Goal: Use online tool/utility: Utilize a website feature to perform a specific function

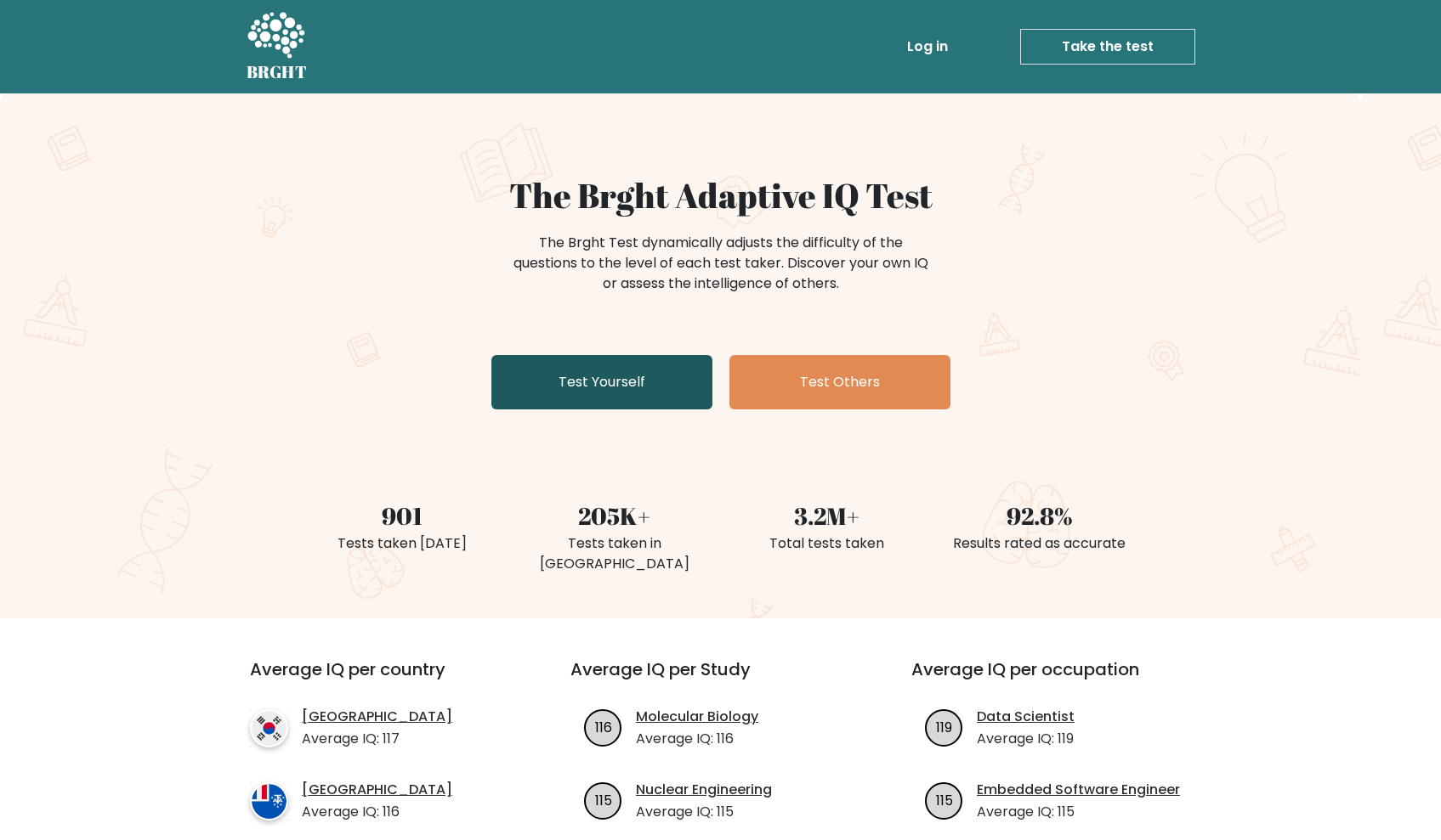
click at [549, 390] on link "Test Yourself" at bounding box center [601, 382] width 221 height 54
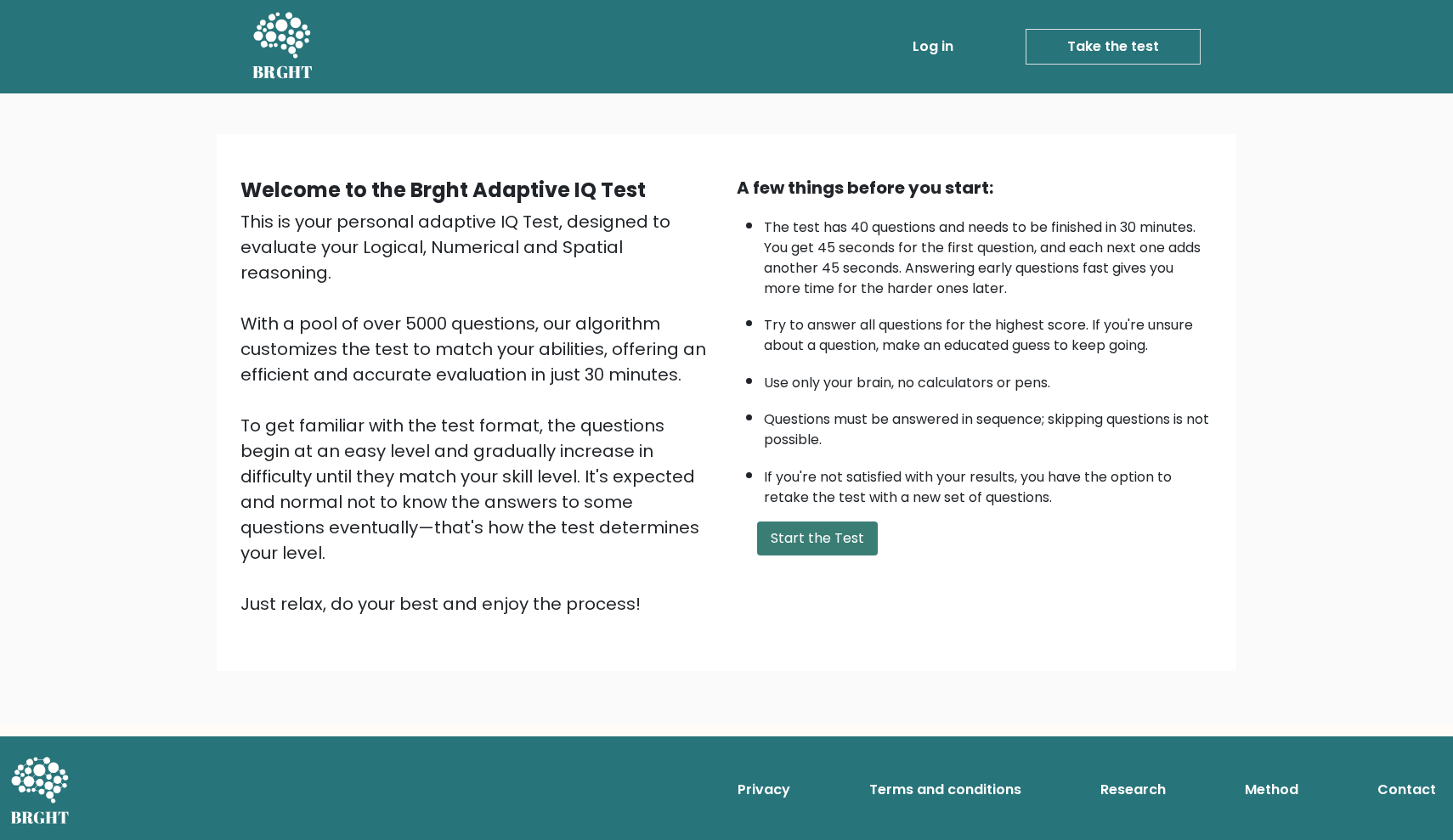
click at [836, 556] on button "Start the Test" at bounding box center [817, 538] width 121 height 34
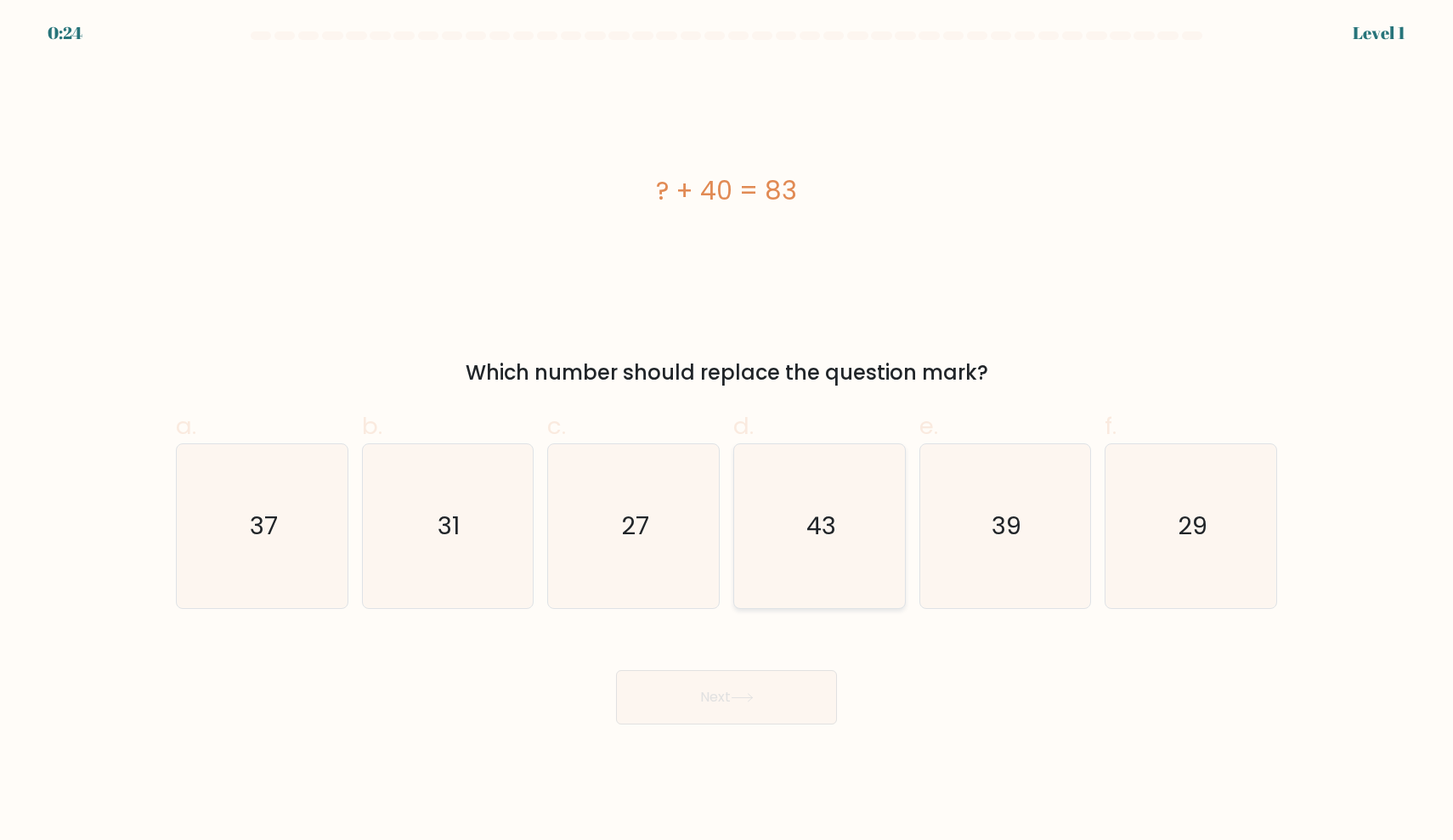
click at [812, 546] on icon "43" at bounding box center [819, 526] width 164 height 164
click at [727, 432] on input "d. 43" at bounding box center [726, 426] width 1 height 11
radio input "true"
click at [704, 718] on button "Next" at bounding box center [726, 697] width 221 height 54
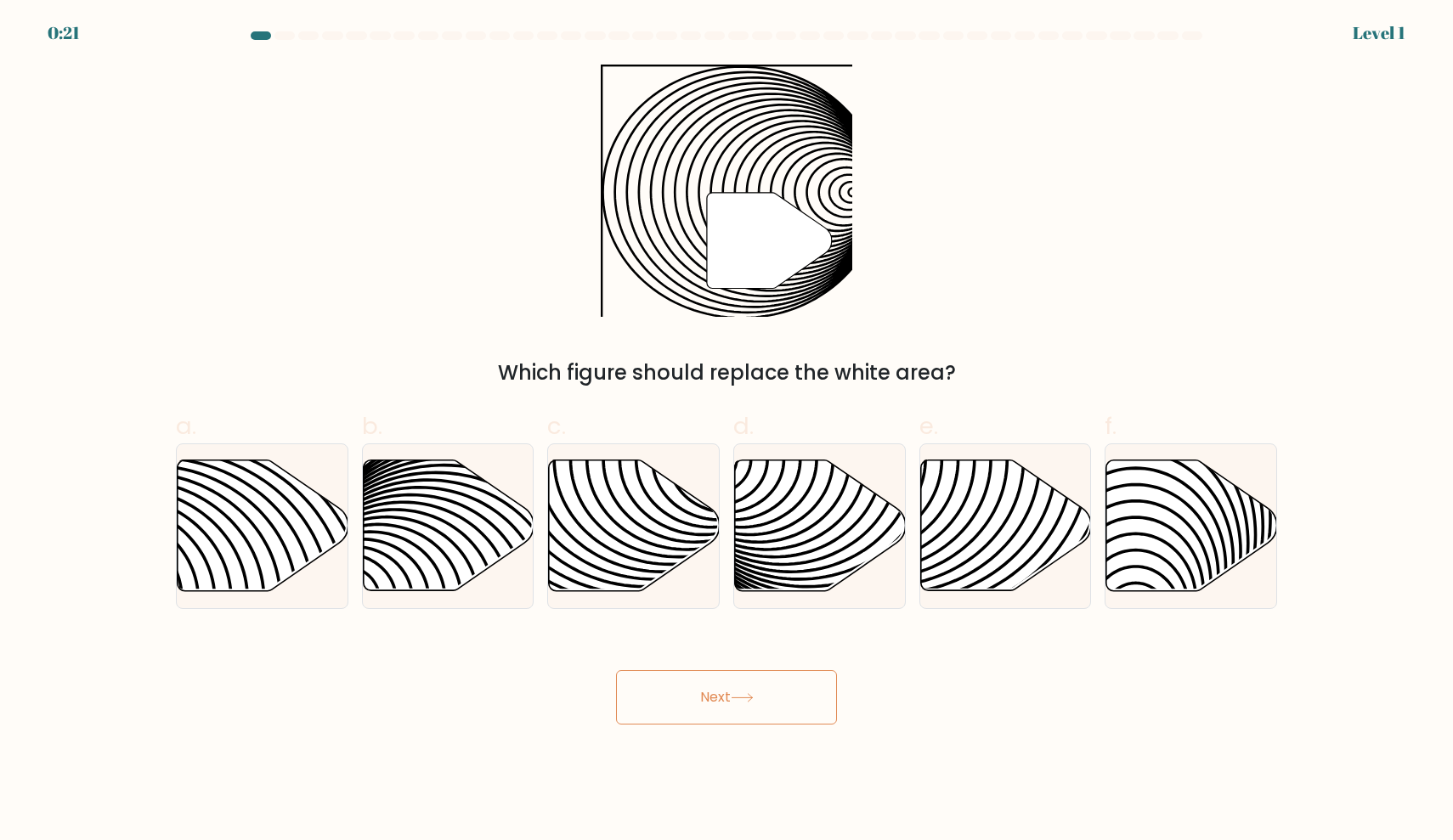
click at [710, 698] on button "Next" at bounding box center [726, 697] width 221 height 54
